Goal: Task Accomplishment & Management: Manage account settings

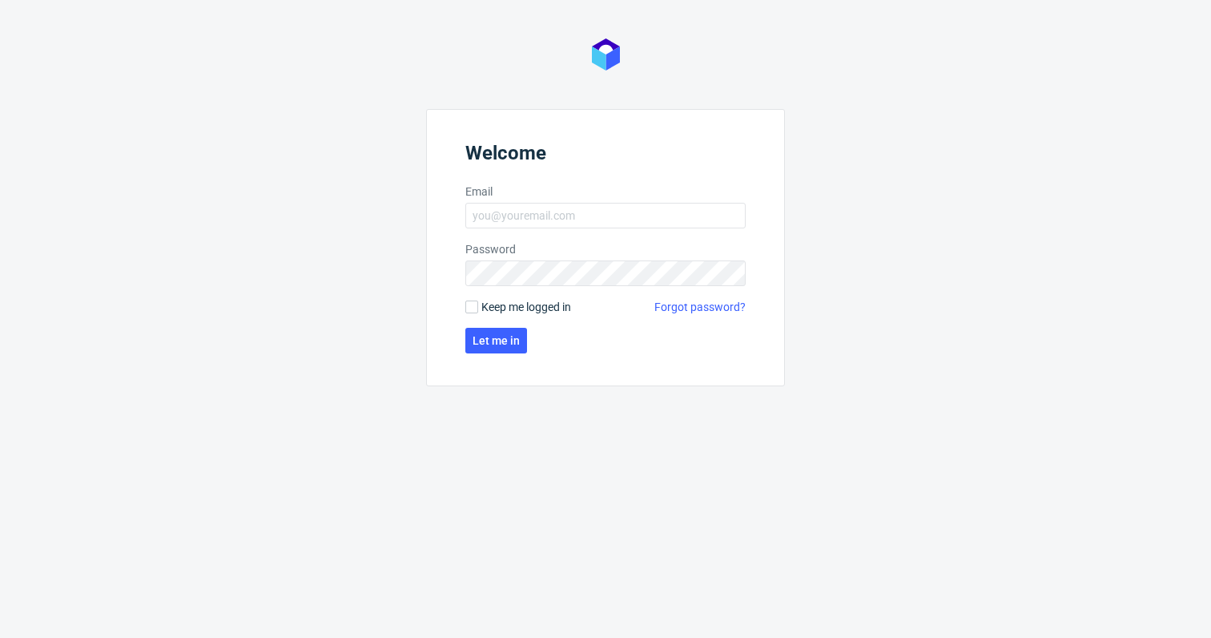
click at [581, 199] on form "Welcome Email Password Keep me logged in Forgot password? Let me in" at bounding box center [605, 247] width 359 height 277
click at [570, 220] on input "Email" at bounding box center [605, 216] width 280 height 26
type input "[PERSON_NAME][EMAIL_ADDRESS][PERSON_NAME][DOMAIN_NAME]"
click at [506, 335] on span "Let me in" at bounding box center [496, 340] width 47 height 11
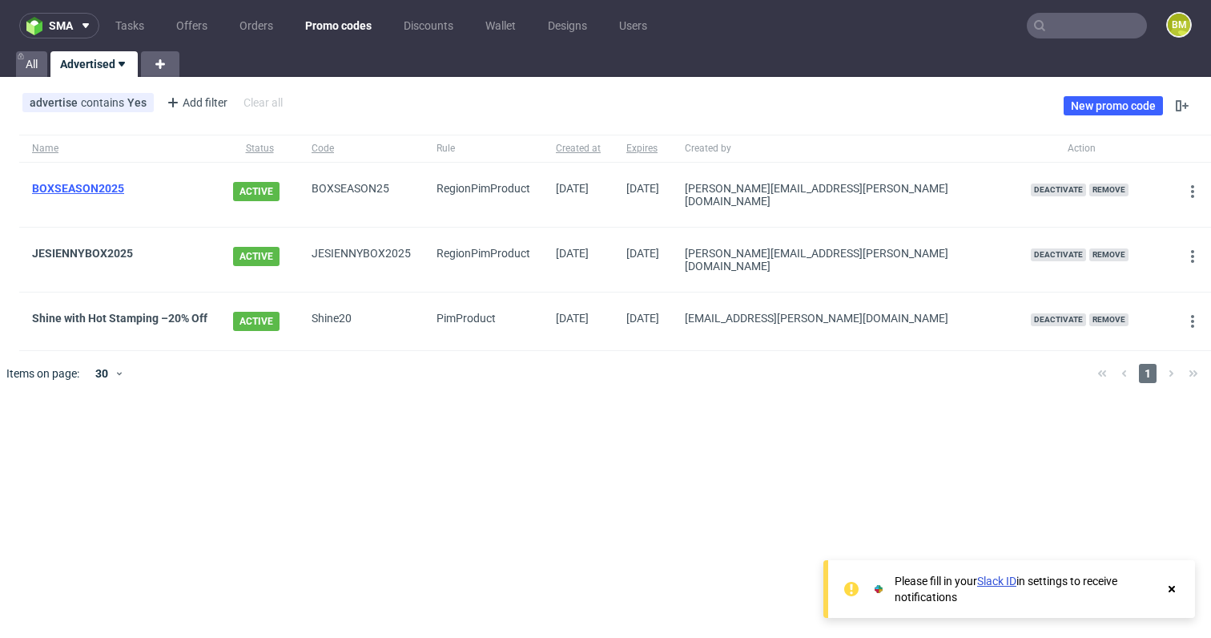
click at [99, 187] on link "BOXSEASON2025" at bounding box center [78, 188] width 92 height 13
click at [1134, 109] on link "New promo code" at bounding box center [1113, 105] width 99 height 19
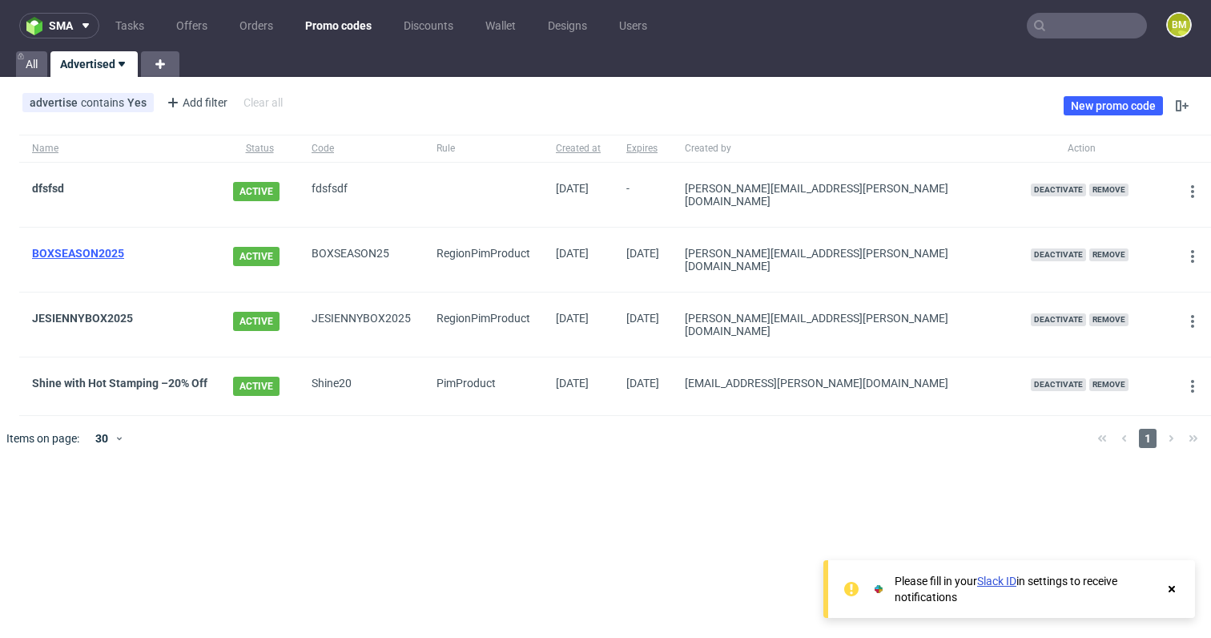
click at [87, 247] on link "BOXSEASON2025" at bounding box center [78, 253] width 92 height 13
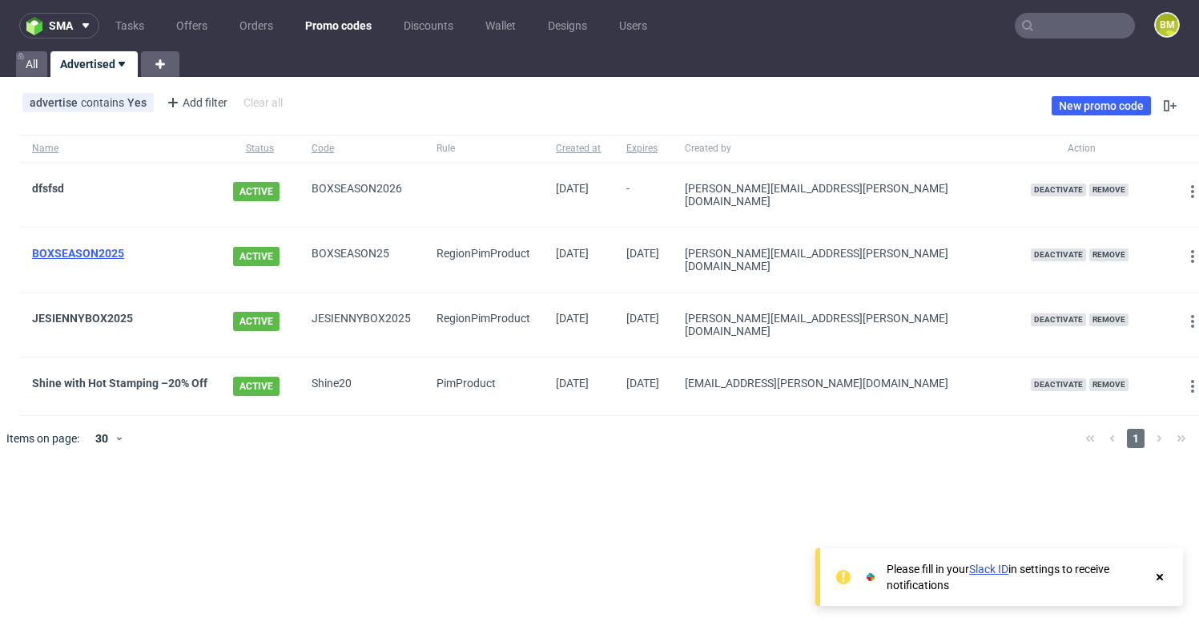
click at [93, 249] on link "BOXSEASON2025" at bounding box center [78, 253] width 92 height 13
